Goal: Information Seeking & Learning: Learn about a topic

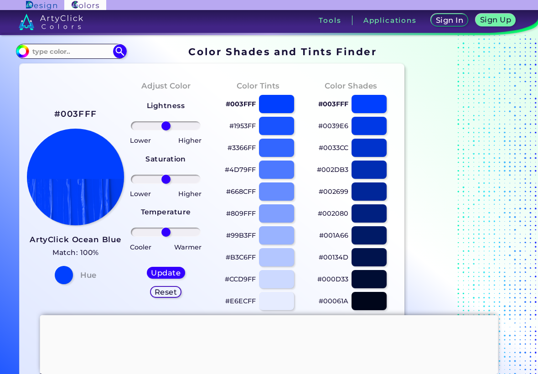
click at [266, 315] on div at bounding box center [269, 315] width 458 height 0
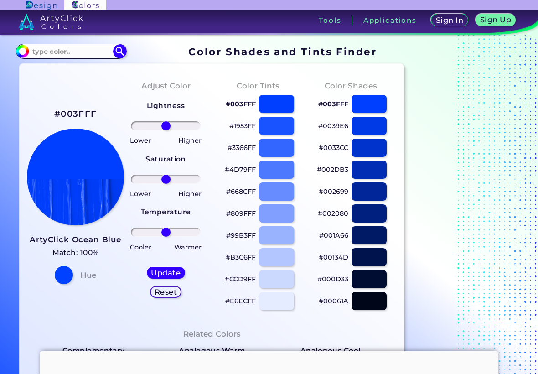
click at [246, 299] on p "#E6ECFF" at bounding box center [240, 300] width 31 height 11
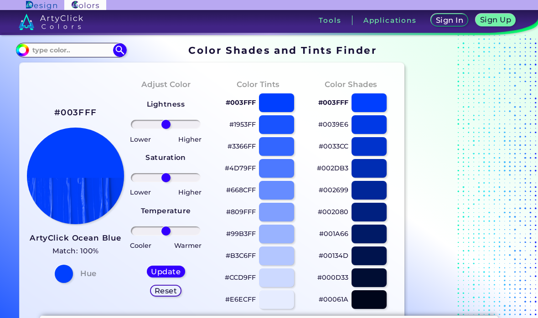
click at [245, 274] on p "#CCD9FF" at bounding box center [240, 277] width 31 height 11
click at [243, 254] on p "#B3C6FF" at bounding box center [241, 255] width 30 height 11
click at [239, 234] on p "#99B3FF" at bounding box center [241, 233] width 30 height 11
click at [240, 206] on p "#809FFF" at bounding box center [241, 211] width 30 height 11
click at [236, 188] on p "#668CFF" at bounding box center [241, 190] width 30 height 11
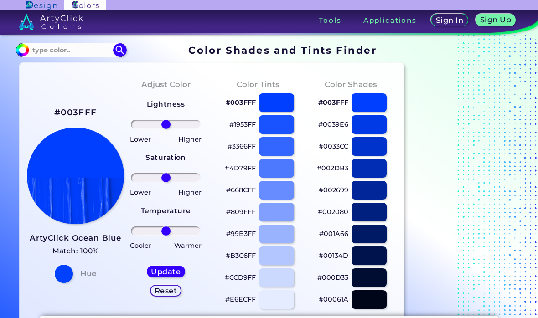
click at [243, 166] on p "#4D79FF" at bounding box center [240, 168] width 31 height 11
click at [237, 144] on p "#3366FF" at bounding box center [241, 146] width 28 height 11
click at [246, 124] on p "#1953FF" at bounding box center [242, 124] width 26 height 11
click at [340, 121] on p "#0039E6" at bounding box center [333, 124] width 30 height 11
click at [325, 147] on p "#0033CC" at bounding box center [334, 146] width 30 height 11
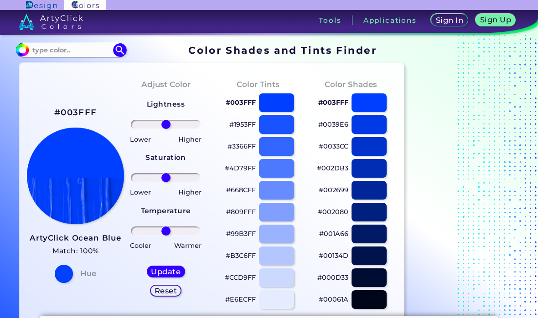
click at [329, 167] on p "#002DB3" at bounding box center [332, 168] width 31 height 11
click at [330, 187] on p "#002699" at bounding box center [334, 190] width 30 height 11
click at [325, 210] on p "#002080" at bounding box center [333, 211] width 31 height 11
click at [338, 233] on p "#001A66" at bounding box center [333, 233] width 29 height 11
click at [336, 255] on p "#00134D" at bounding box center [334, 255] width 30 height 11
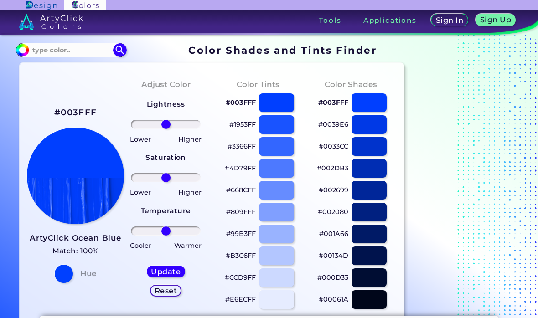
click at [331, 276] on p "#000D33" at bounding box center [332, 277] width 31 height 11
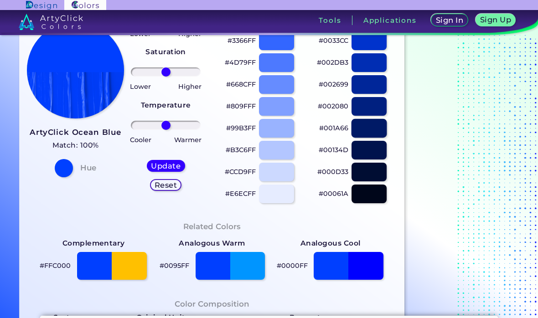
scroll to position [172, 0]
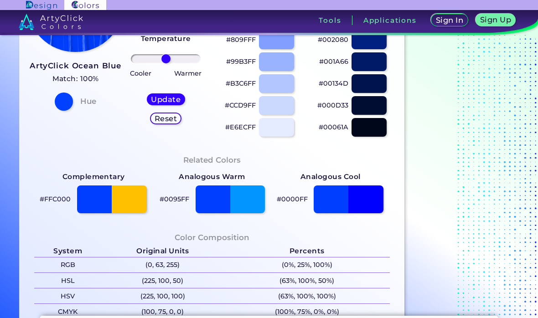
click at [331, 123] on p "#00061A" at bounding box center [334, 127] width 30 height 11
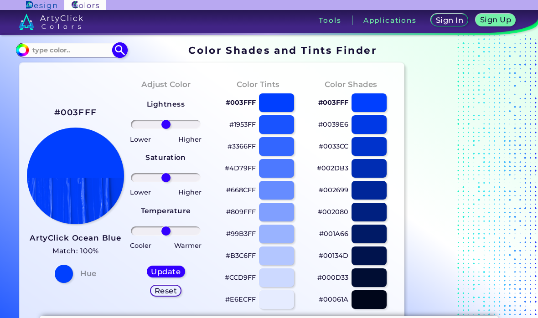
click at [82, 52] on input at bounding box center [71, 50] width 85 height 12
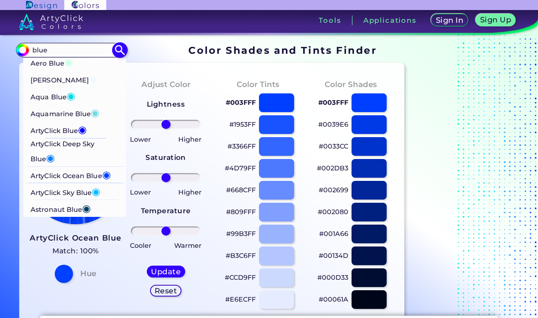
type input "blue"
click at [74, 130] on p "ArtyClick Blue ◉" at bounding box center [59, 129] width 56 height 17
type input "#0000ff"
type input "#0000FF"
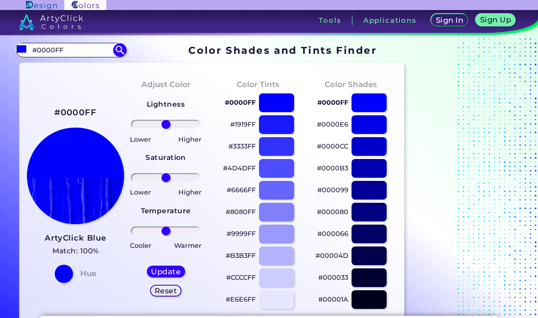
click at [90, 236] on h3 "ArtyClick Blue" at bounding box center [76, 238] width 62 height 11
